Goal: Task Accomplishment & Management: Complete application form

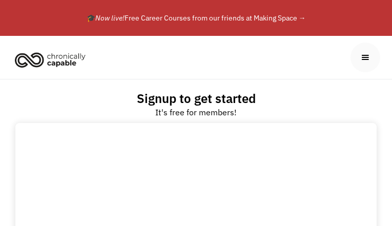
type input "wSMXHRfbk"
type input "jKpBSoJcJFoEO"
type input "ohabacopoje068@gmail.com"
select select "Search Engine"
